Goal: Task Accomplishment & Management: Manage account settings

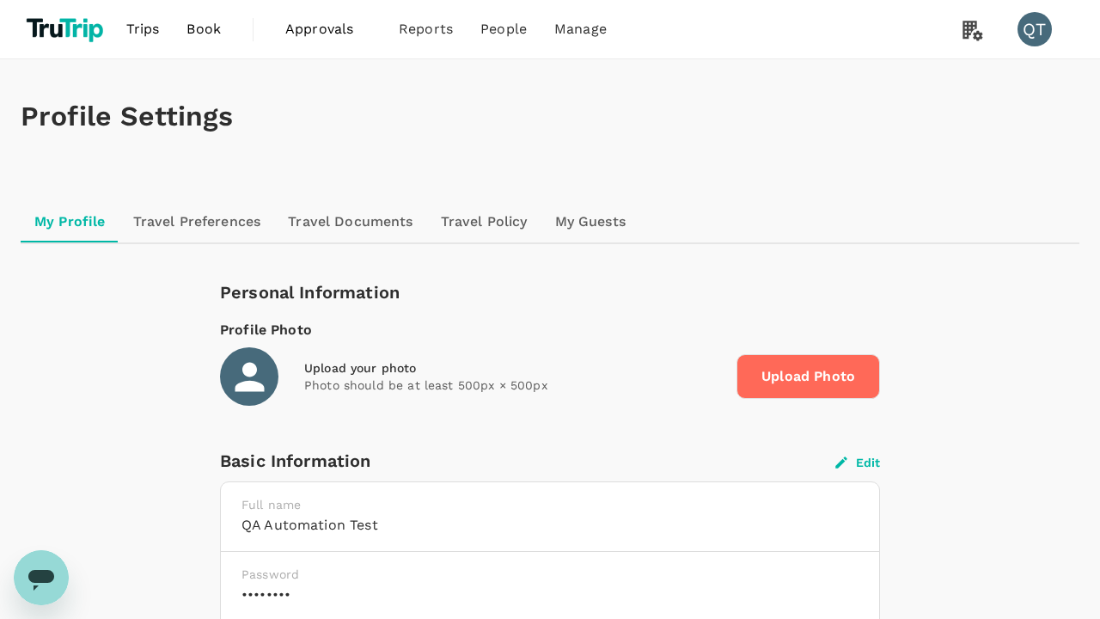
click at [858, 461] on button "Edit" at bounding box center [857, 462] width 45 height 15
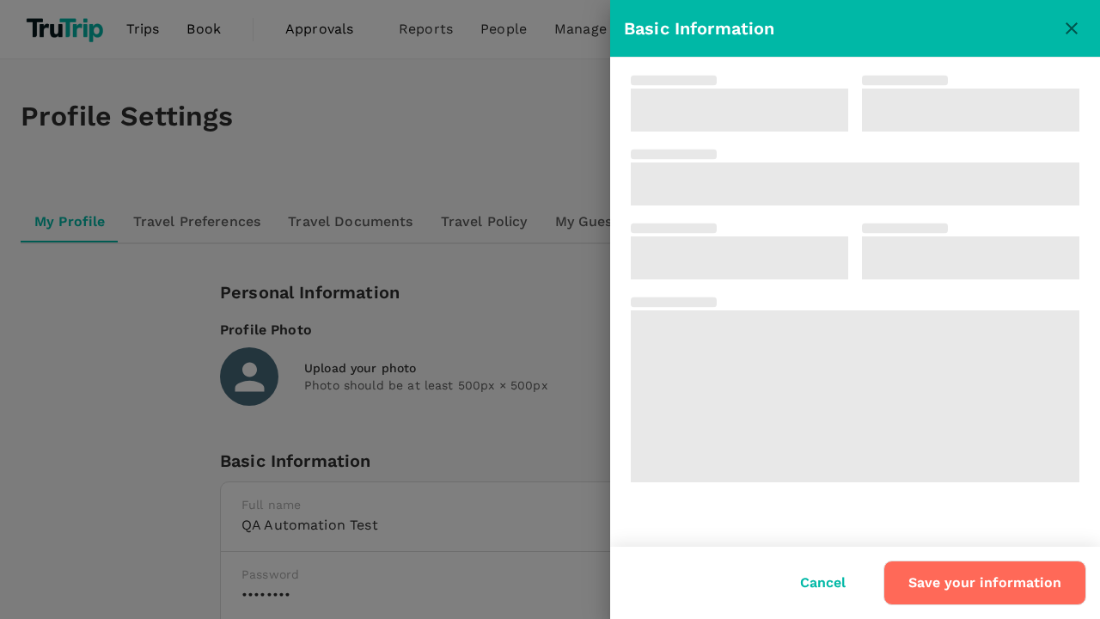
type input "QA Automation"
type input "Test"
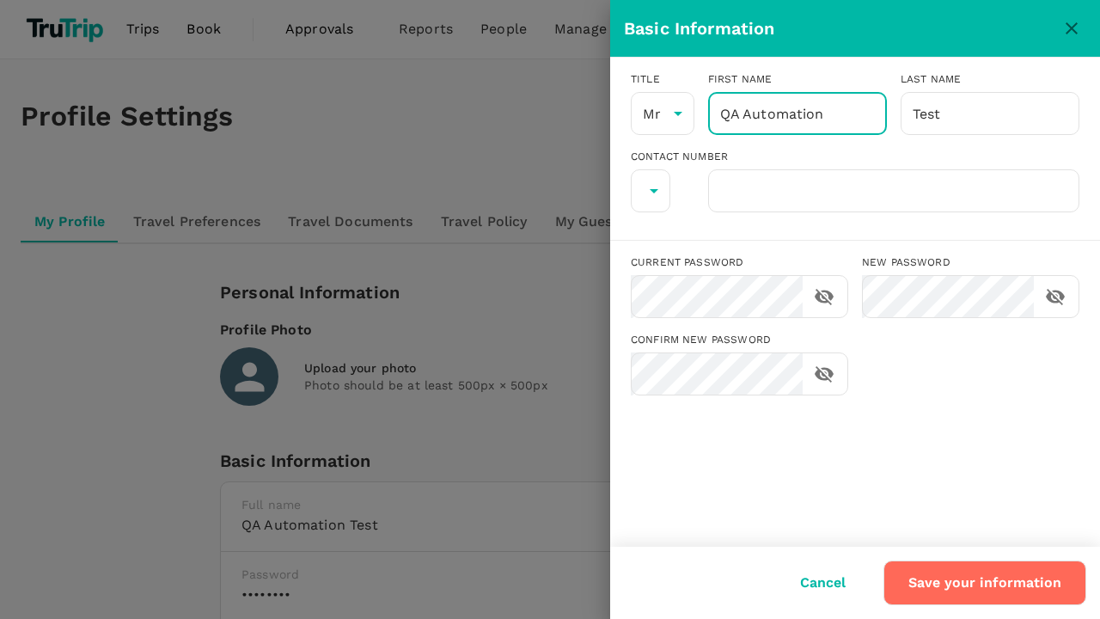
type input "QA Automation"
click at [986, 583] on button "Save your information" at bounding box center [984, 582] width 203 height 45
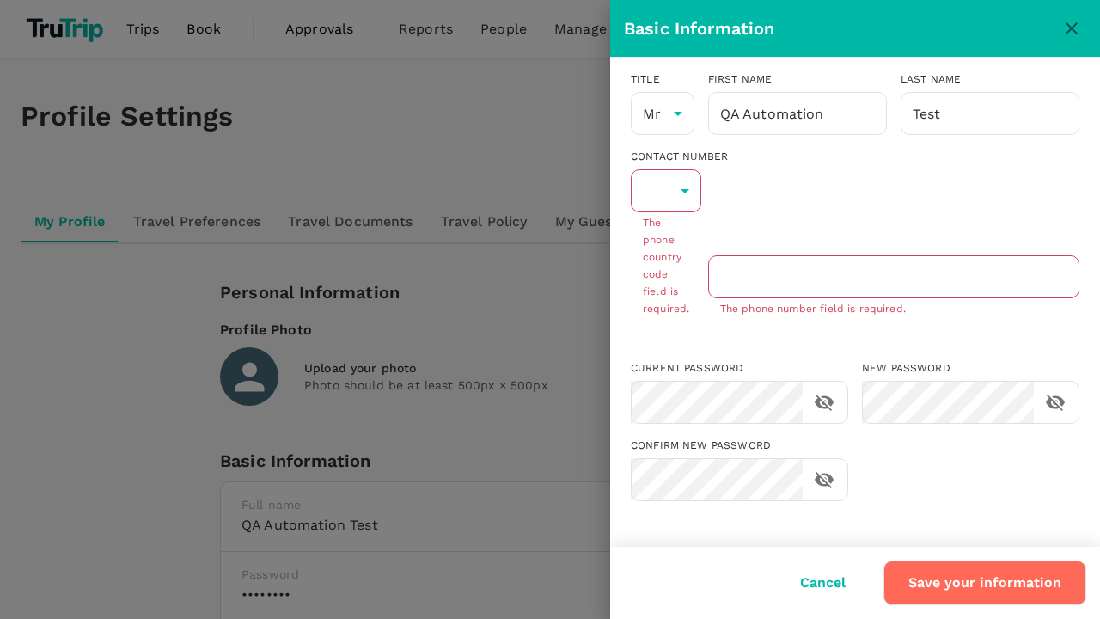
type input "62"
type input "8888888888"
